Goal: Check status: Check status

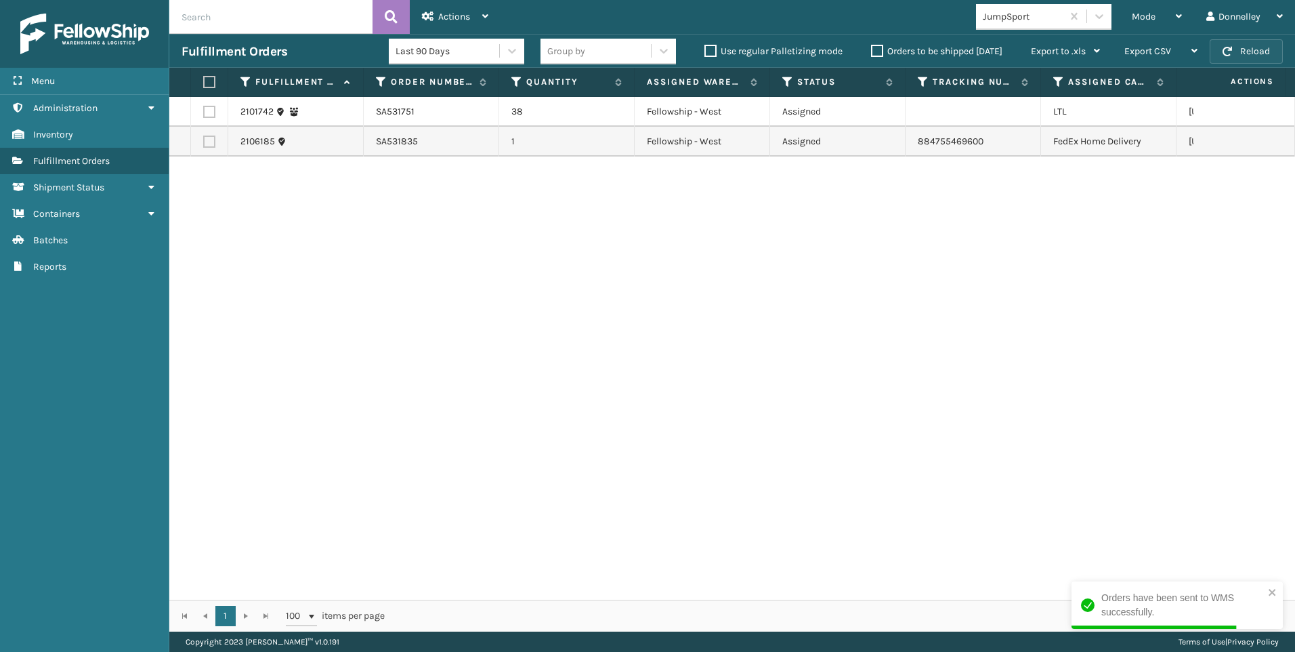
click at [1240, 54] on button "Reload" at bounding box center [1246, 51] width 73 height 24
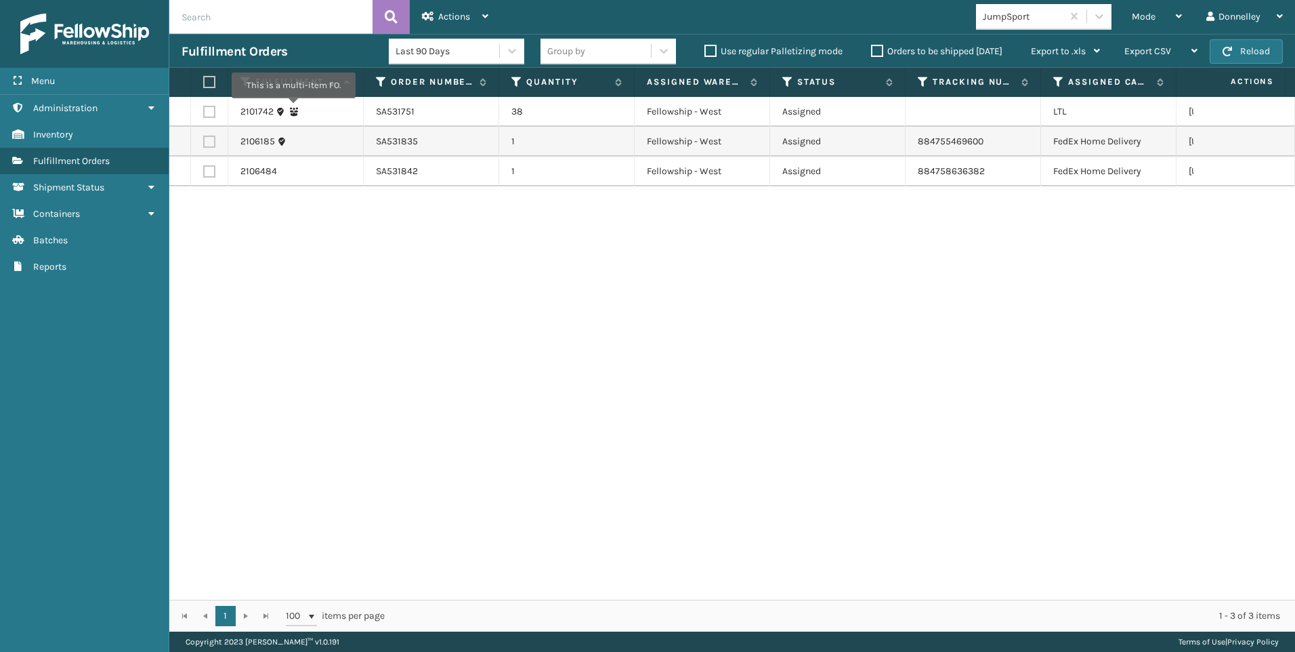
click at [293, 107] on icon at bounding box center [293, 111] width 9 height 9
click at [344, 108] on div "2101742" at bounding box center [295, 112] width 110 height 14
click at [201, 112] on td at bounding box center [209, 112] width 37 height 30
click at [209, 117] on label at bounding box center [209, 112] width 12 height 12
click at [204, 114] on input "checkbox" at bounding box center [203, 110] width 1 height 9
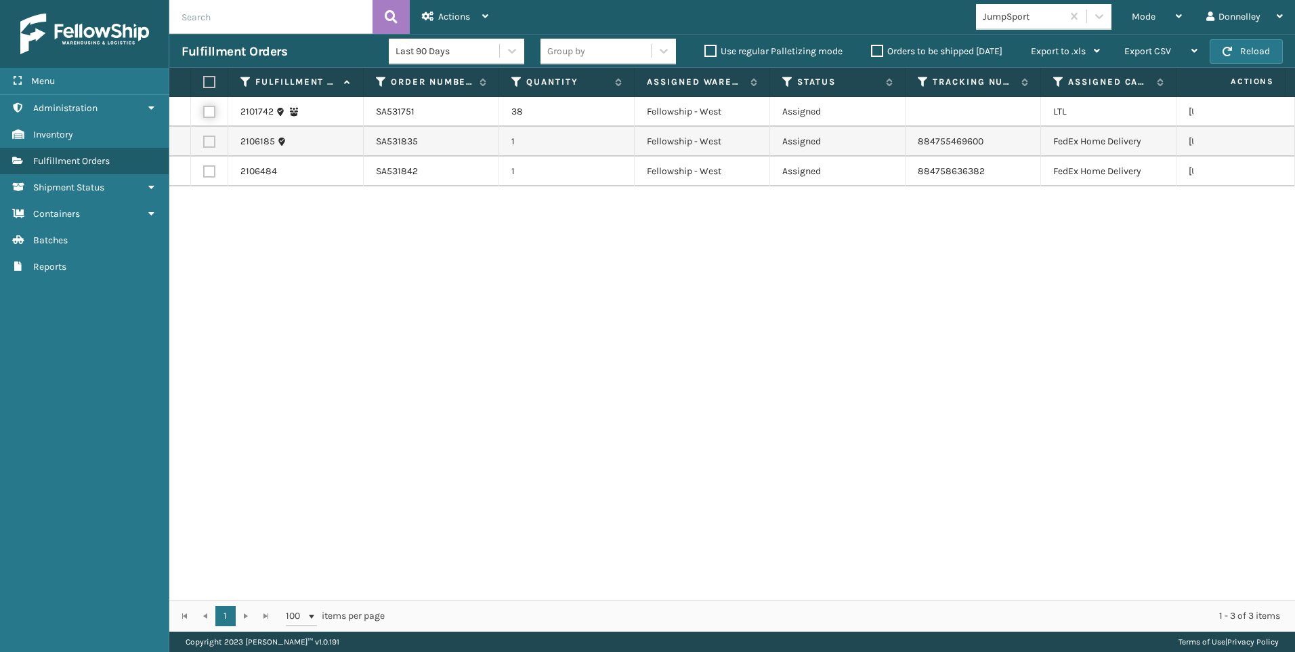
checkbox input "true"
drag, startPoint x: 211, startPoint y: 113, endPoint x: 805, endPoint y: 312, distance: 625.7
click at [805, 312] on div "2101742 SA531751 38 Fellowship - West Assigned [GEOGRAPHIC_DATA][US_STATE] SA53…" at bounding box center [732, 348] width 1126 height 503
click at [492, 13] on div "Actions Settings Remove All Filters Export Labels Create Picking Batch" at bounding box center [455, 17] width 91 height 34
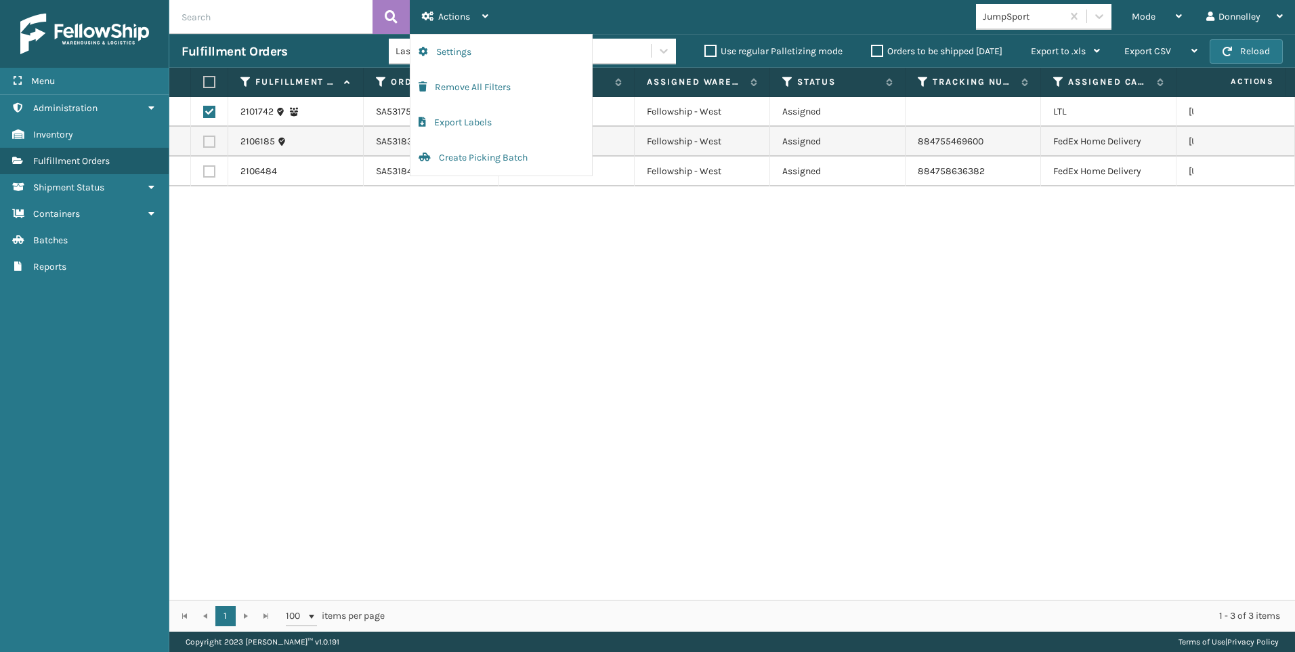
click at [593, 367] on div "2101742 SA531751 38 Fellowship - West Assigned [GEOGRAPHIC_DATA][US_STATE] SA53…" at bounding box center [732, 348] width 1126 height 503
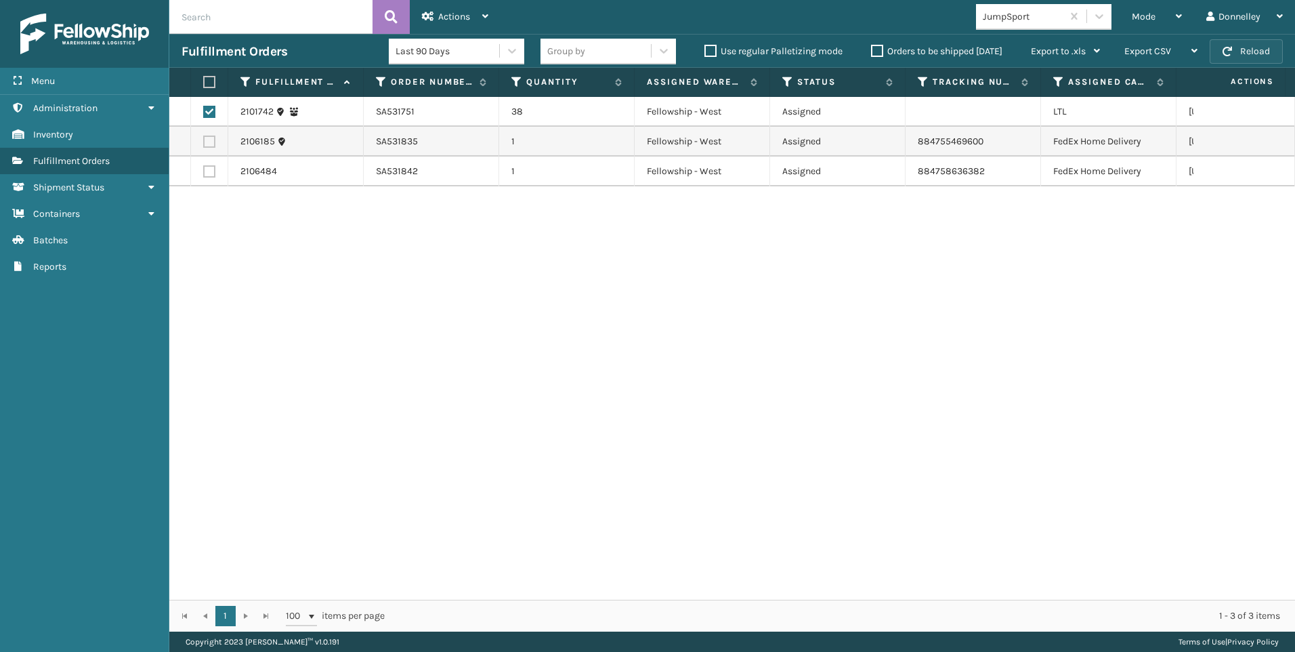
click at [1248, 56] on button "Reload" at bounding box center [1246, 51] width 73 height 24
